Goal: Task Accomplishment & Management: Manage account settings

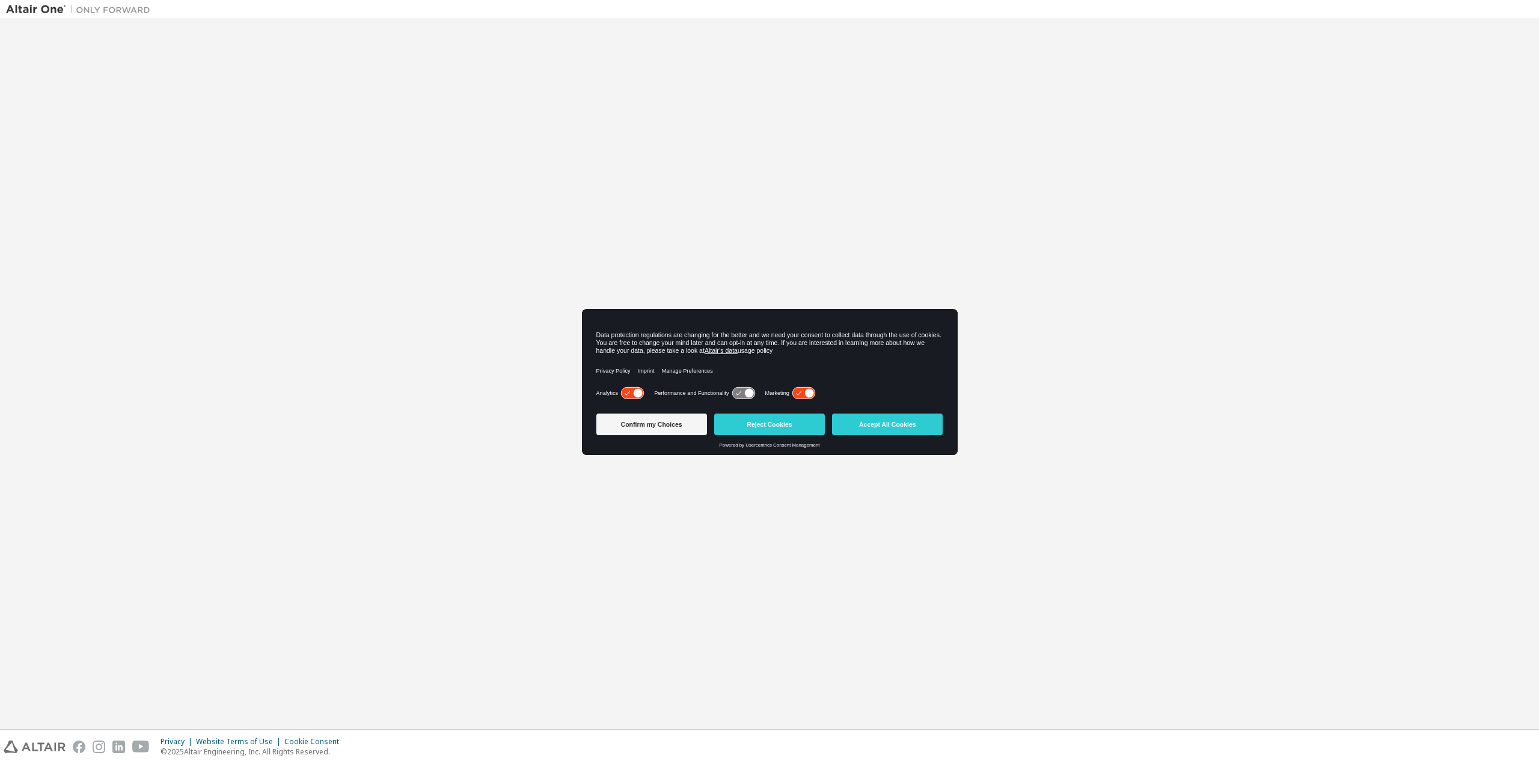
click at [634, 395] on icon at bounding box center [638, 393] width 9 height 9
click at [810, 398] on icon at bounding box center [803, 393] width 22 height 11
click at [670, 424] on button "Confirm my Choices" at bounding box center [651, 425] width 111 height 22
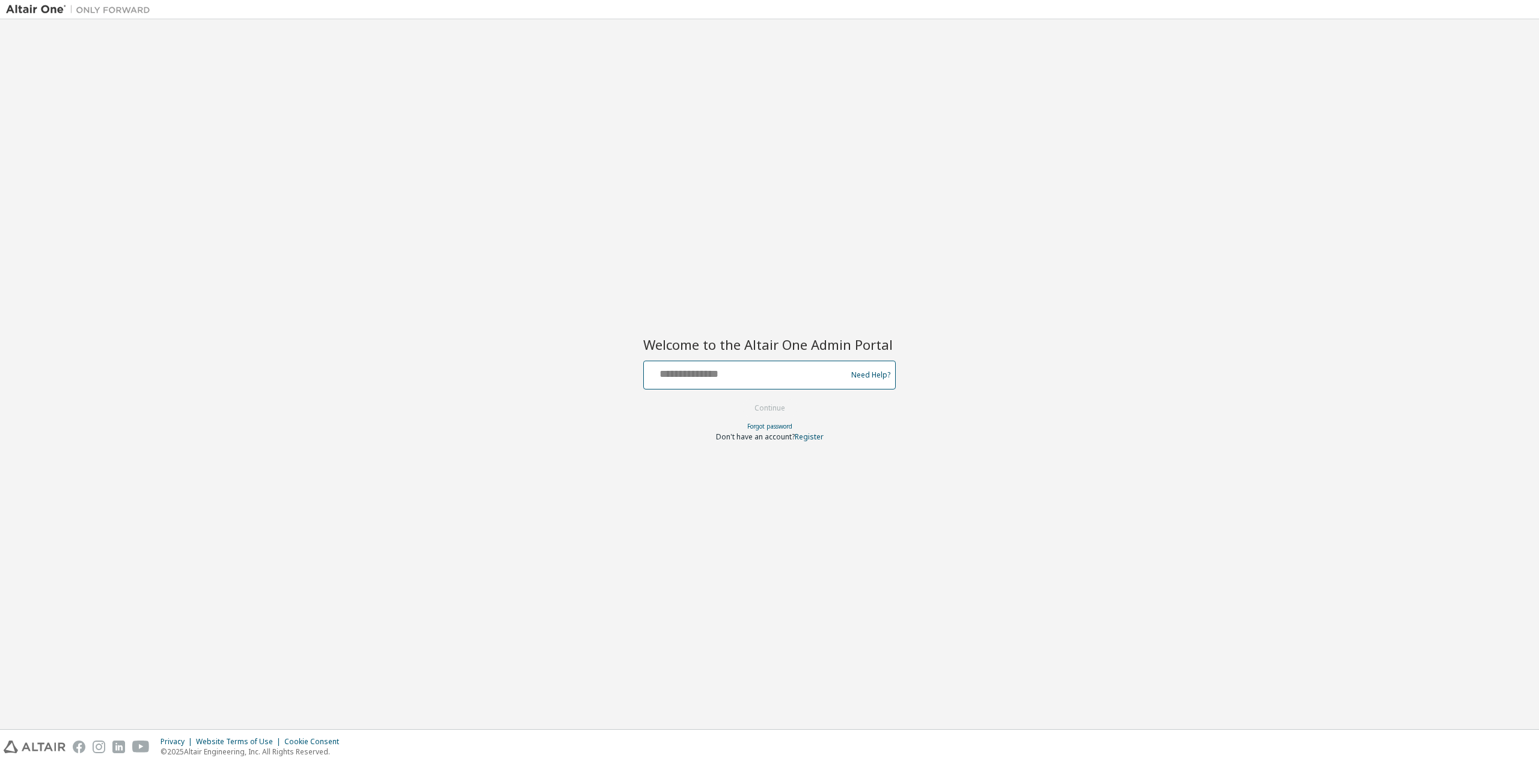
click at [735, 364] on input "text" at bounding box center [747, 372] width 197 height 17
click at [735, 367] on input "text" at bounding box center [747, 372] width 197 height 17
type input "**********"
click at [786, 406] on button "Continue" at bounding box center [770, 408] width 56 height 18
click at [721, 383] on div at bounding box center [747, 375] width 197 height 23
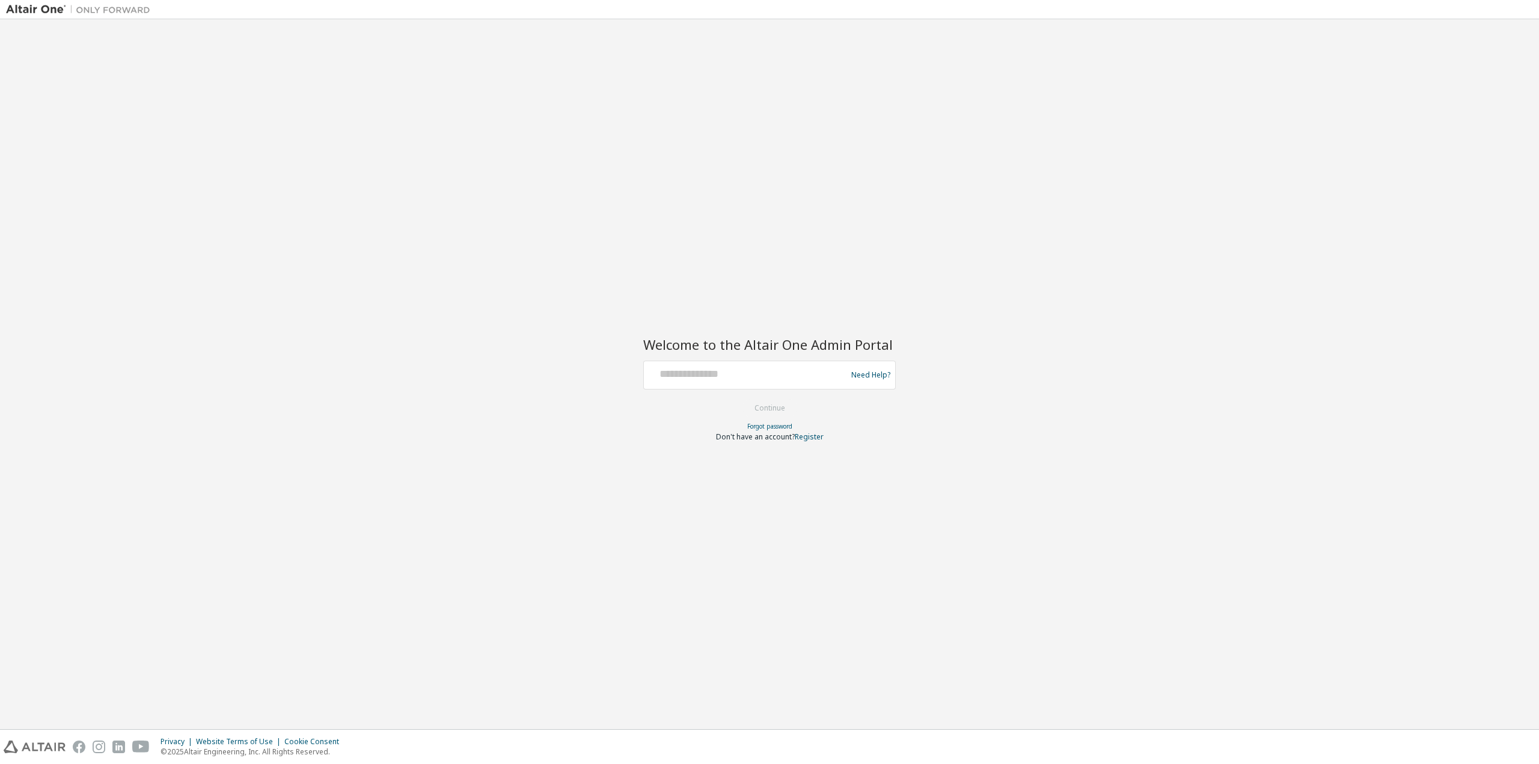
click at [721, 381] on div at bounding box center [747, 375] width 197 height 23
click at [728, 377] on input "text" at bounding box center [747, 372] width 197 height 17
type input "**********"
click at [769, 409] on button "Continue" at bounding box center [770, 408] width 56 height 18
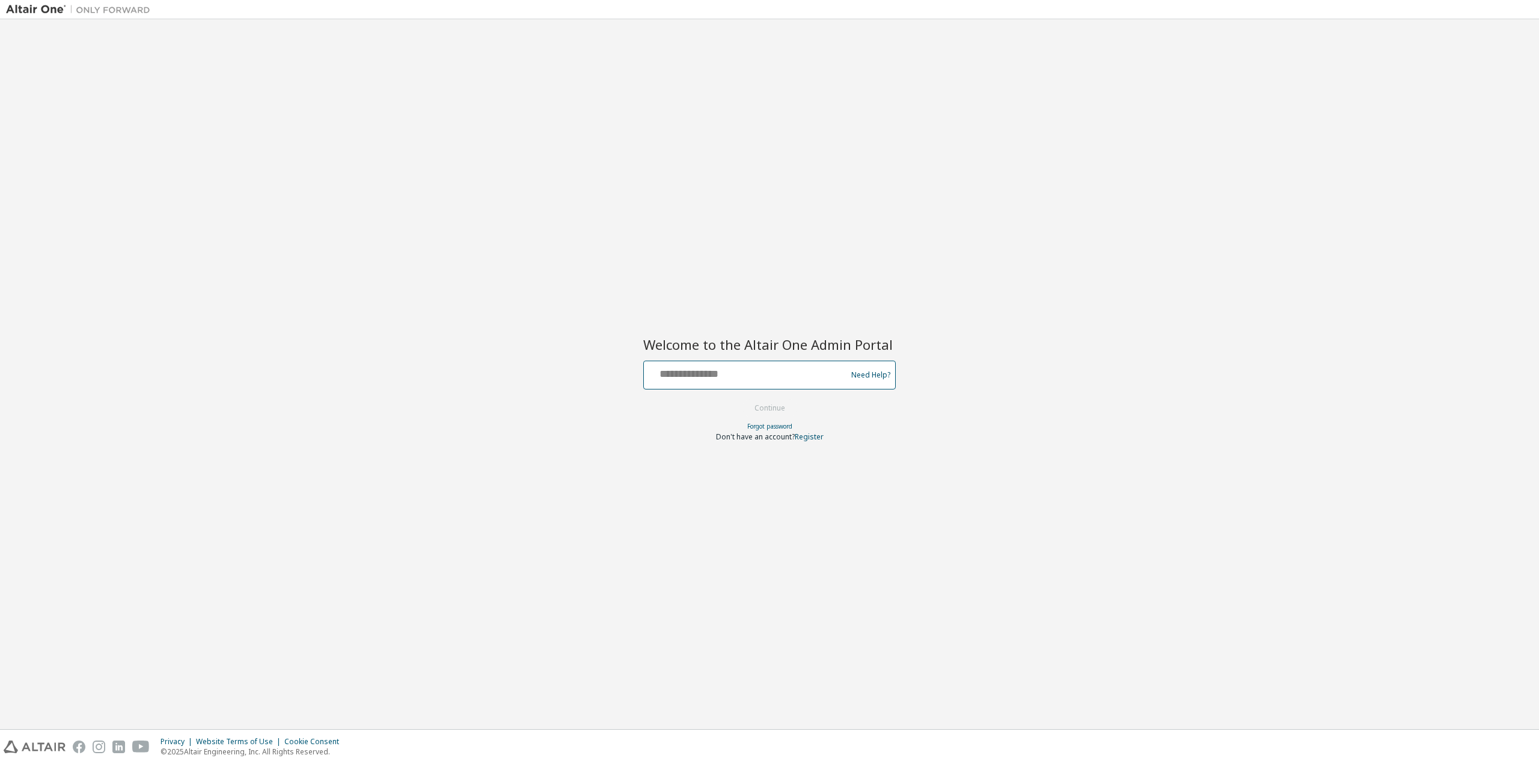
click at [736, 372] on input "text" at bounding box center [747, 372] width 197 height 17
type input "**********"
click at [772, 410] on button "Continue" at bounding box center [770, 408] width 56 height 18
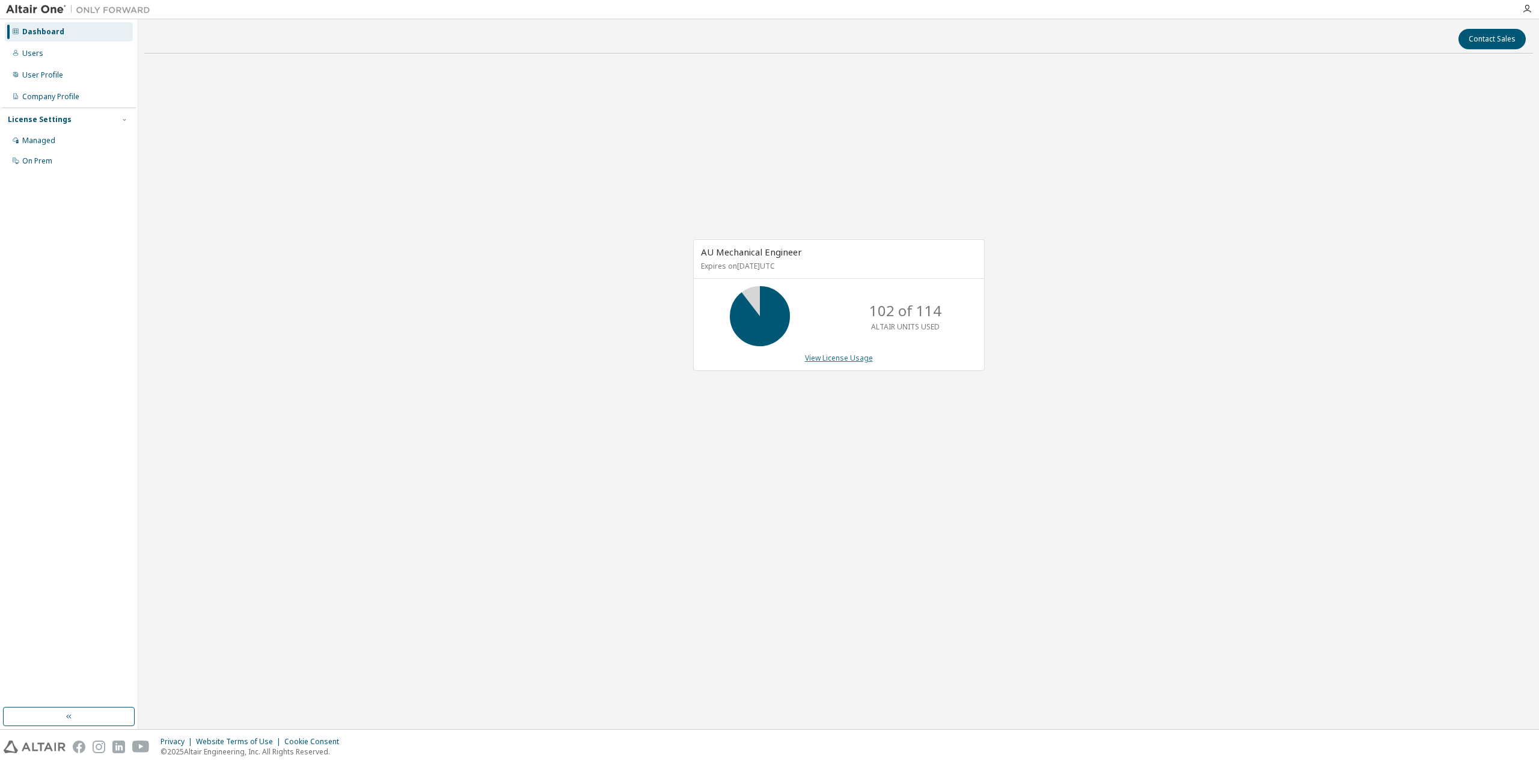
click at [828, 360] on link "View License Usage" at bounding box center [839, 358] width 68 height 10
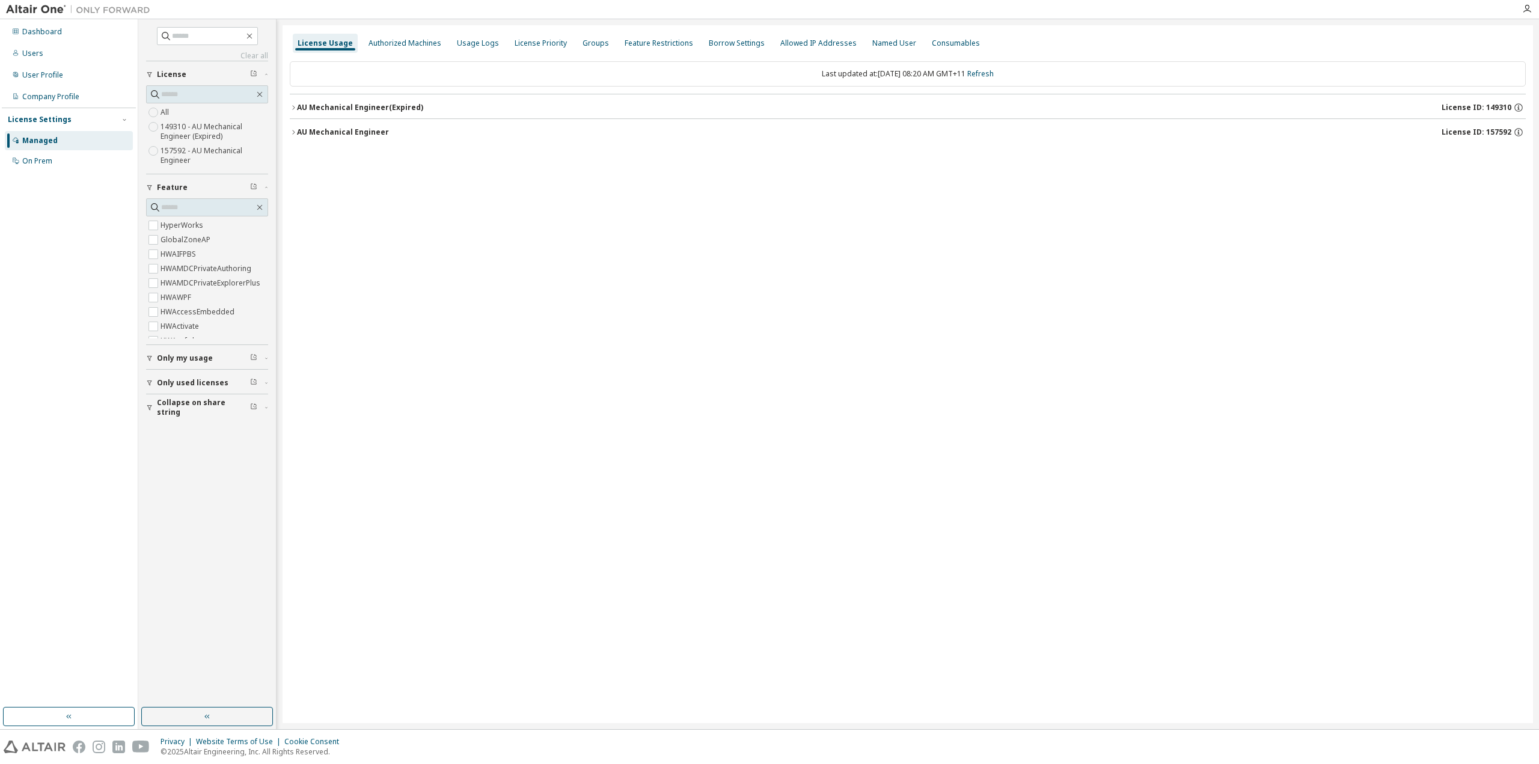
click at [295, 130] on icon "button" at bounding box center [293, 132] width 7 height 7
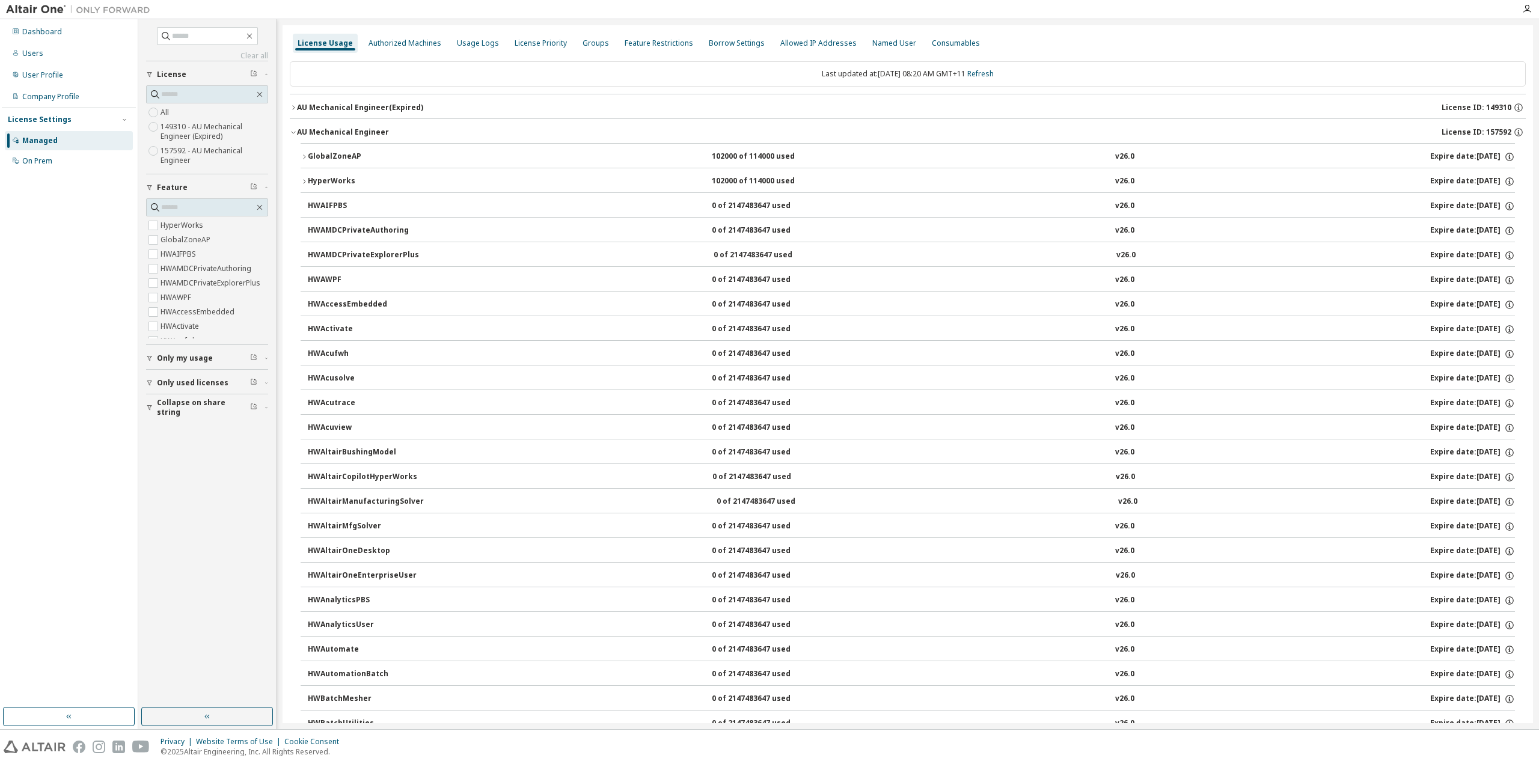
click at [304, 156] on icon "button" at bounding box center [304, 156] width 7 height 7
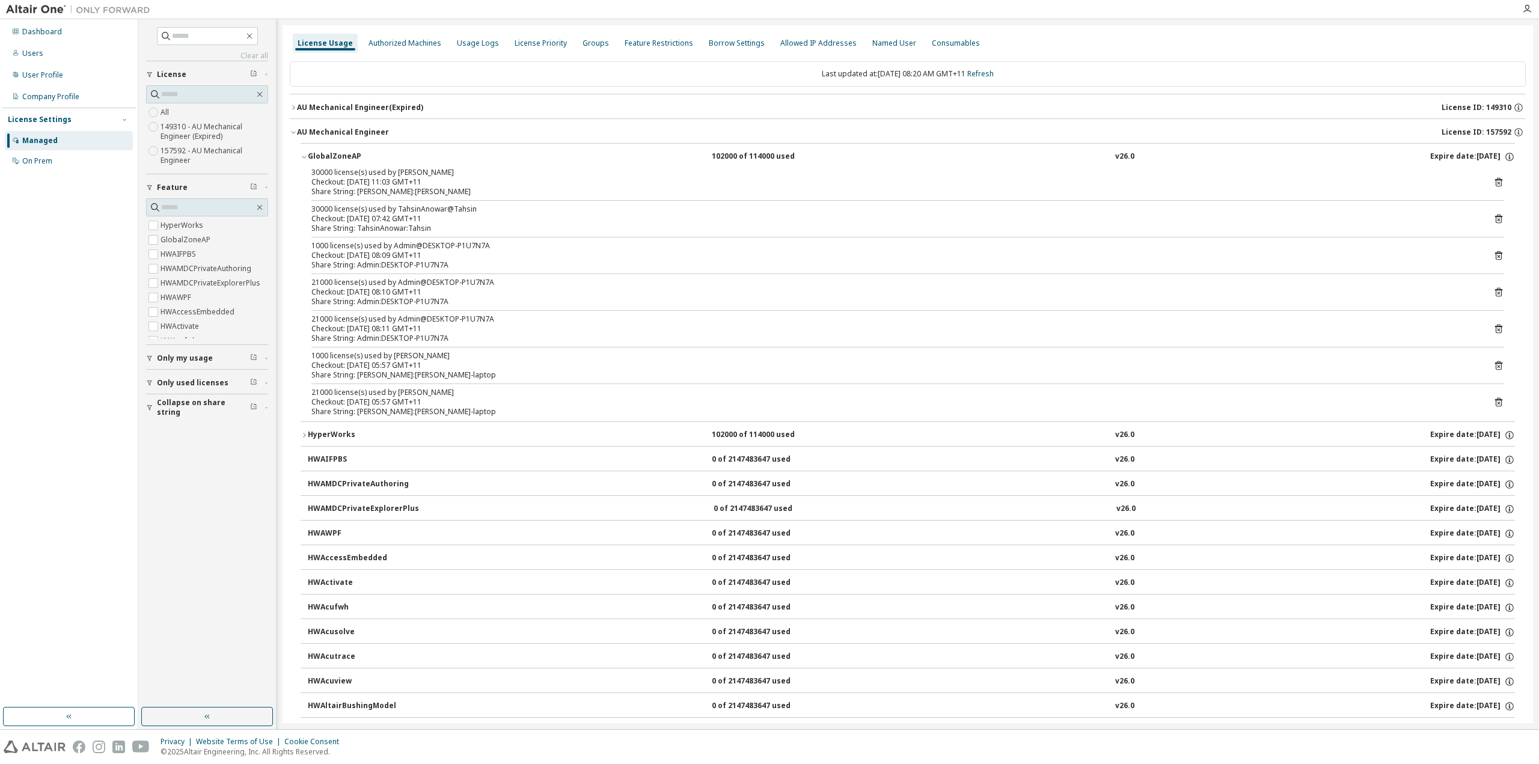
click at [376, 190] on div "Share String: [PERSON_NAME]:[PERSON_NAME]" at bounding box center [893, 192] width 1164 height 10
click at [381, 190] on div "Share String: [PERSON_NAME]:[PERSON_NAME]" at bounding box center [893, 192] width 1164 height 10
click at [358, 190] on div "Share String: [PERSON_NAME]:[PERSON_NAME]" at bounding box center [893, 192] width 1164 height 10
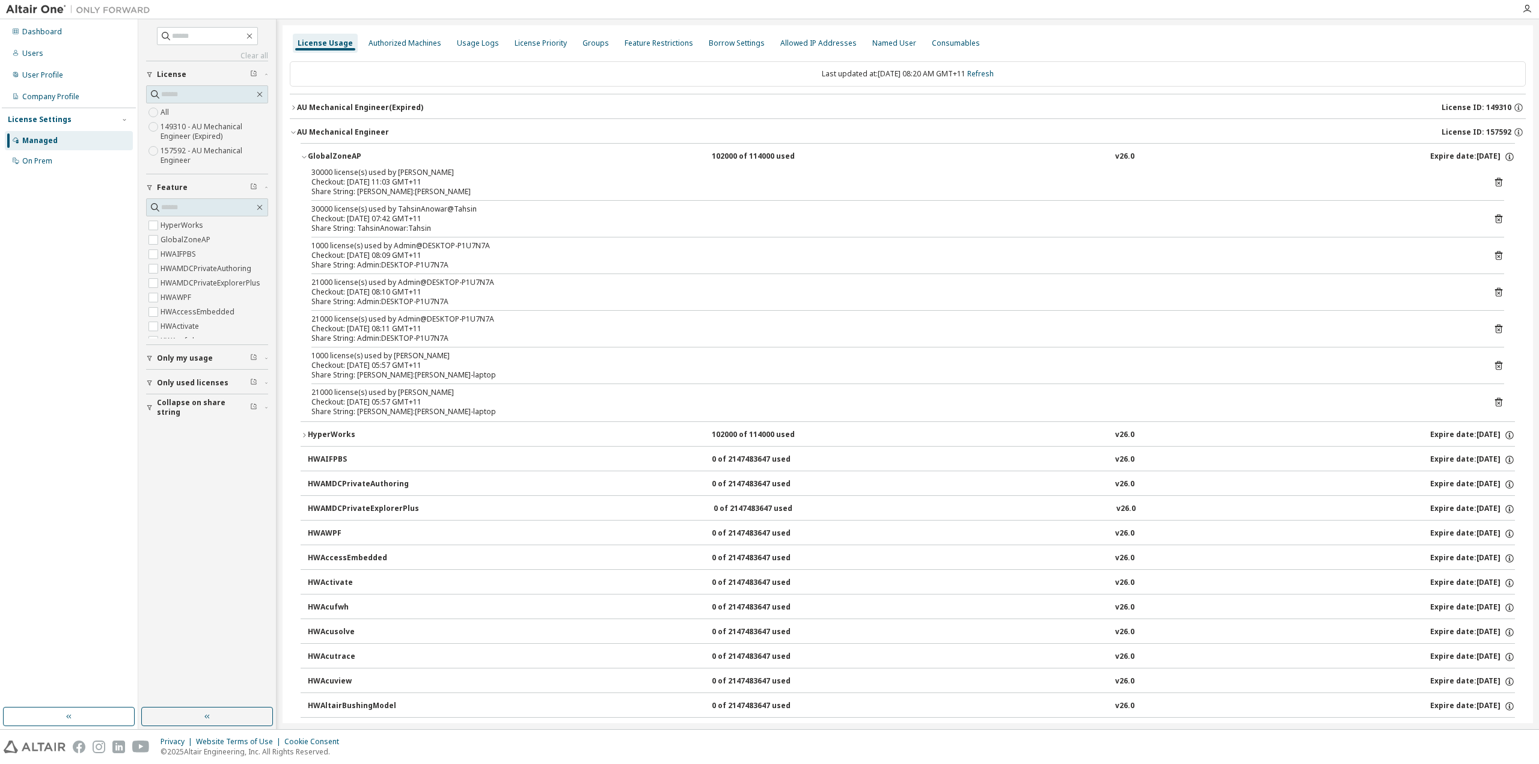
click at [358, 190] on div "Share String: [PERSON_NAME]:[PERSON_NAME]" at bounding box center [893, 192] width 1164 height 10
click at [448, 187] on div "Share String: [PERSON_NAME]:[PERSON_NAME]" at bounding box center [893, 192] width 1164 height 10
